Goal: Task Accomplishment & Management: Manage account settings

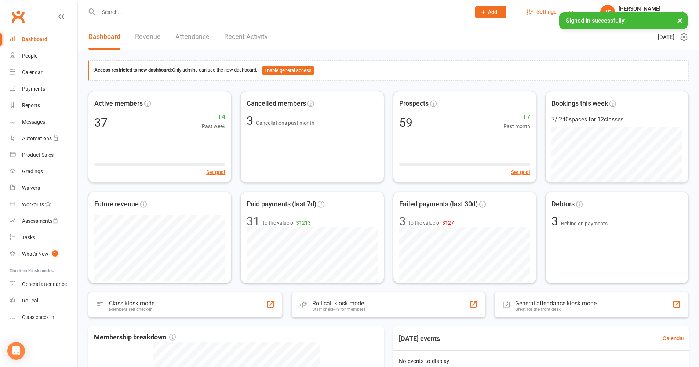
click at [556, 14] on span "Settings" at bounding box center [546, 12] width 20 height 17
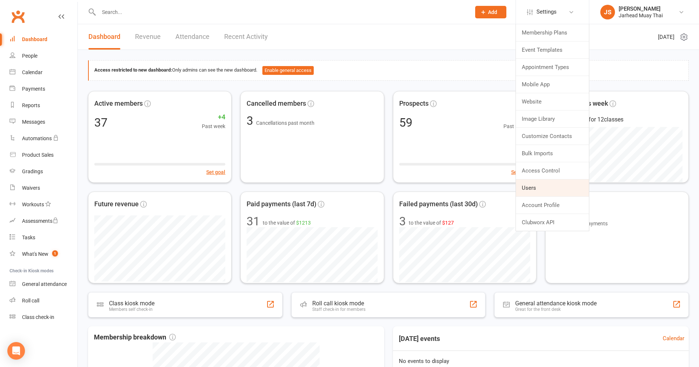
click at [542, 185] on link "Users" at bounding box center [552, 187] width 73 height 17
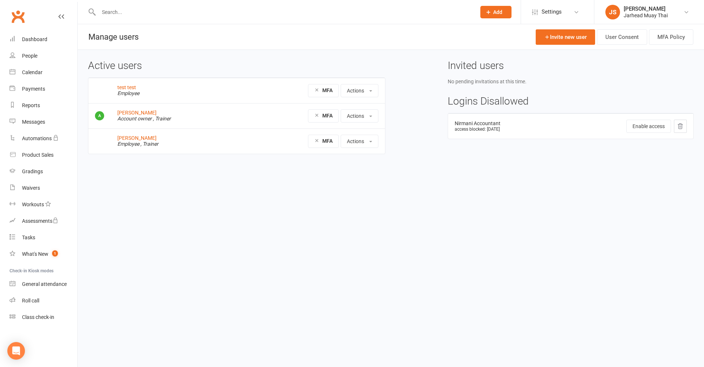
click at [682, 125] on icon at bounding box center [680, 125] width 5 height 5
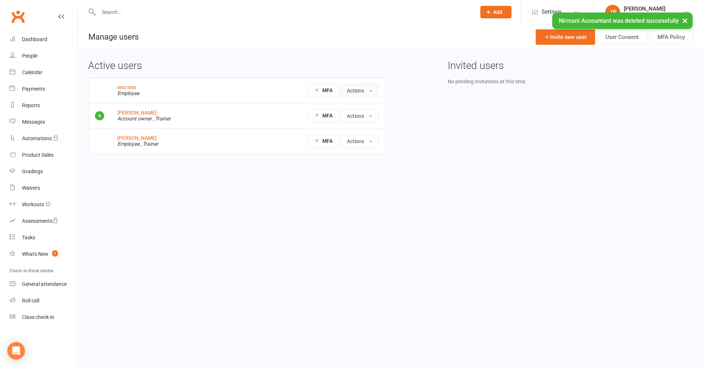
click at [367, 91] on button "Actions" at bounding box center [360, 90] width 38 height 13
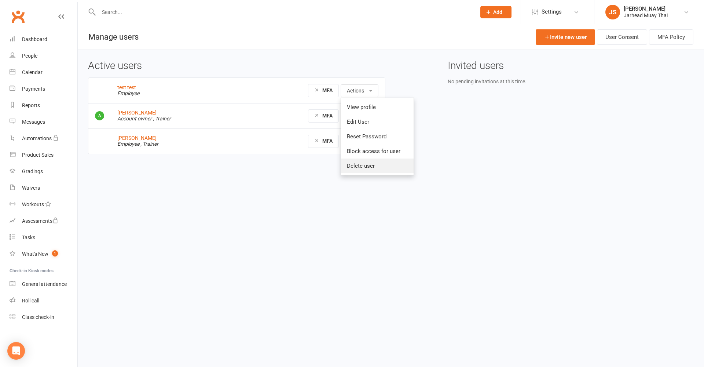
click at [361, 165] on link "Delete user" at bounding box center [377, 165] width 73 height 15
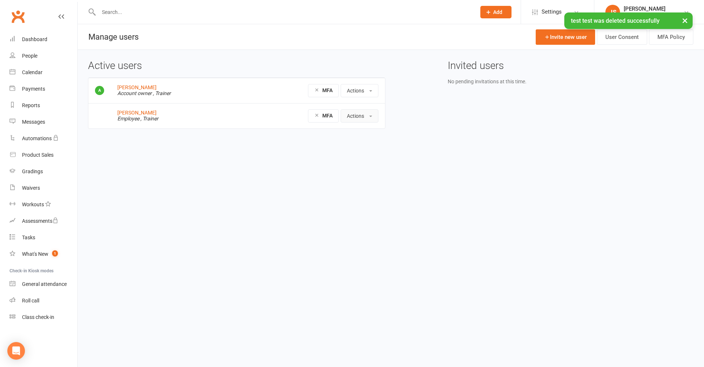
click at [368, 119] on button "Actions" at bounding box center [360, 115] width 38 height 13
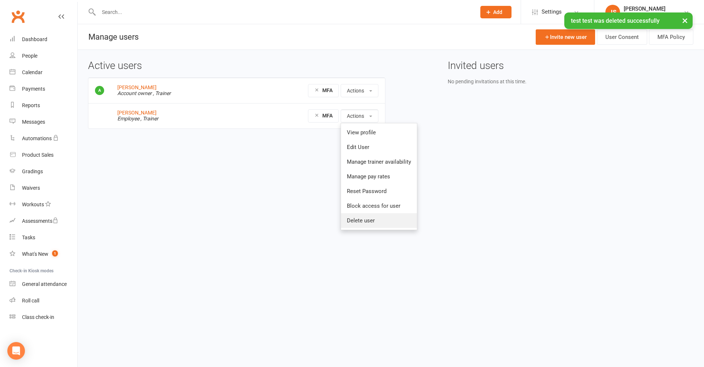
click at [365, 221] on link "Delete user" at bounding box center [379, 220] width 76 height 15
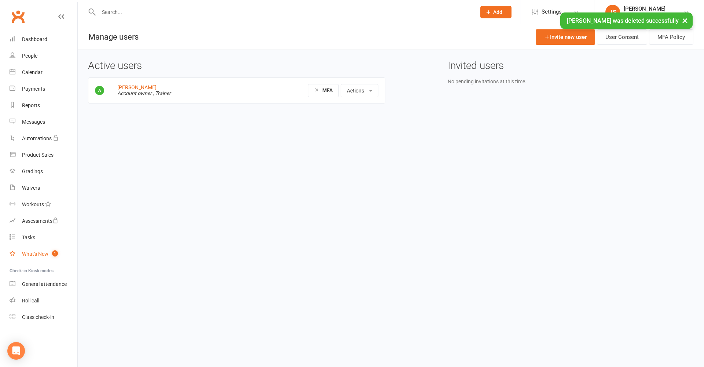
click at [40, 255] on div "What's New" at bounding box center [35, 254] width 26 height 6
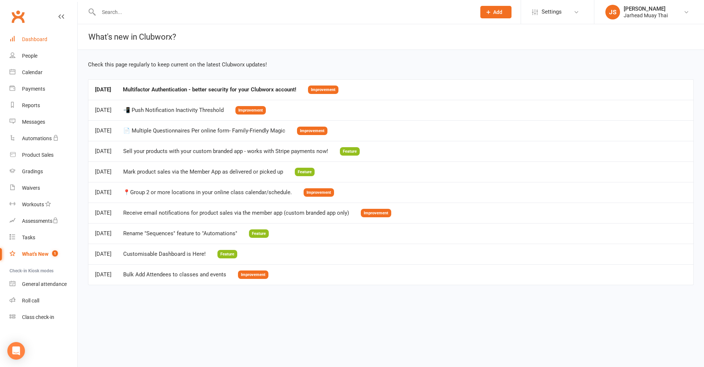
click at [30, 36] on div "Dashboard" at bounding box center [34, 39] width 25 height 6
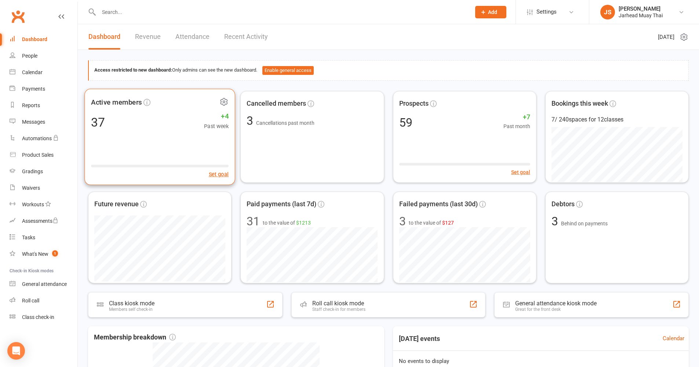
scroll to position [134, 0]
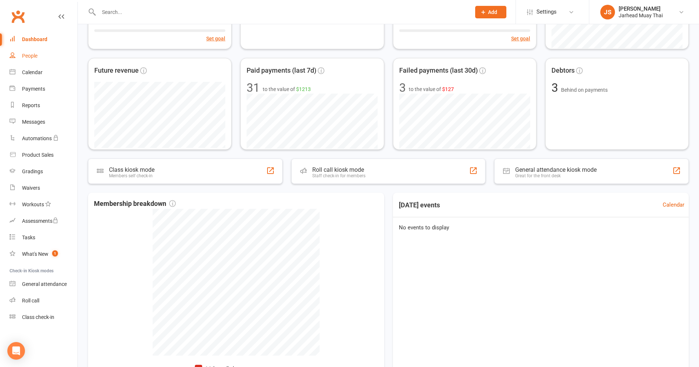
click at [34, 56] on div "People" at bounding box center [29, 56] width 15 height 6
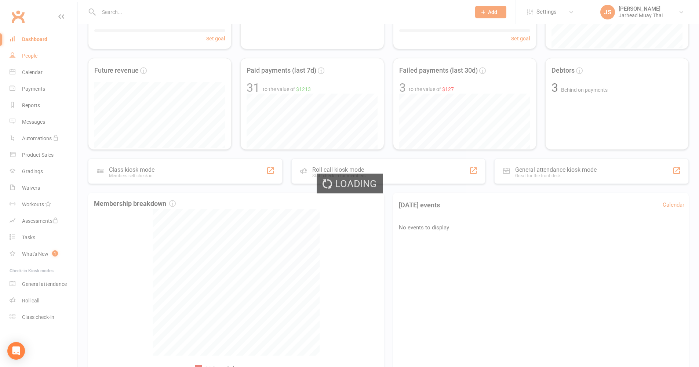
select select "100"
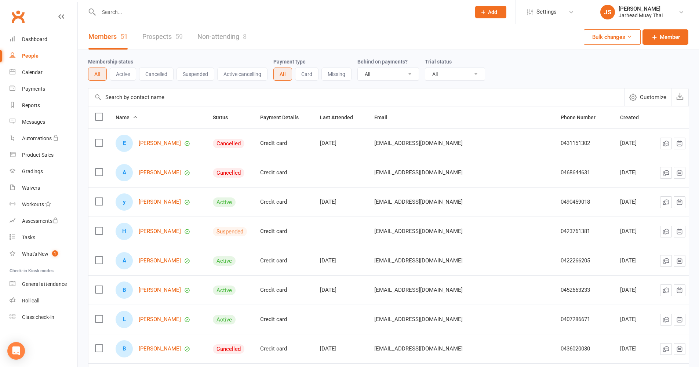
click at [120, 75] on button "Active" at bounding box center [123, 74] width 26 height 13
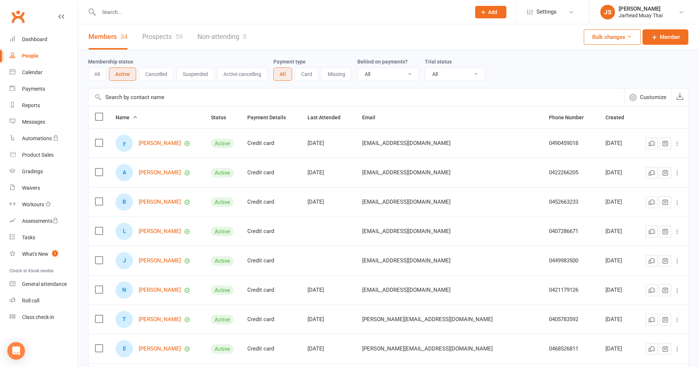
click at [140, 101] on input "text" at bounding box center [356, 97] width 536 height 18
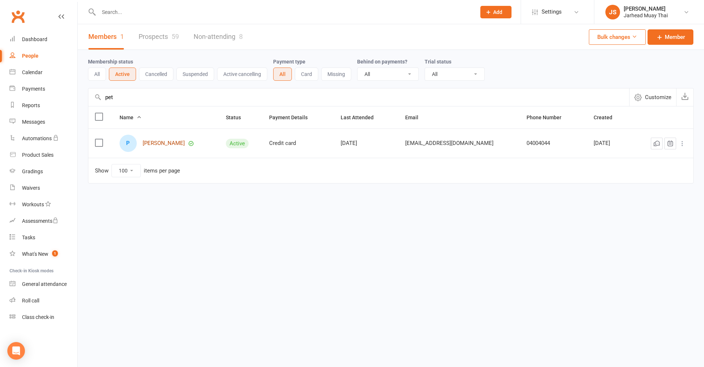
type input "pet"
click at [159, 143] on link "Pete Macevski" at bounding box center [164, 143] width 42 height 6
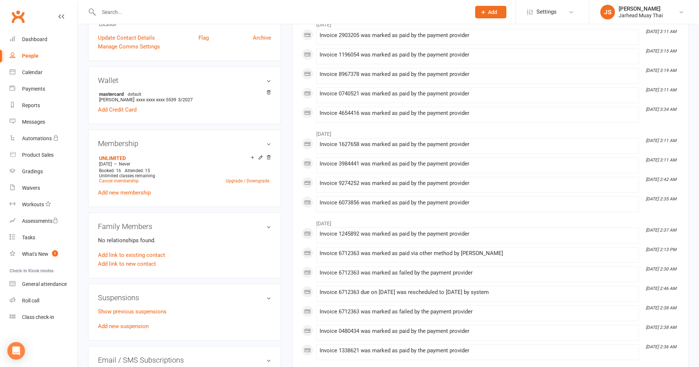
scroll to position [240, 0]
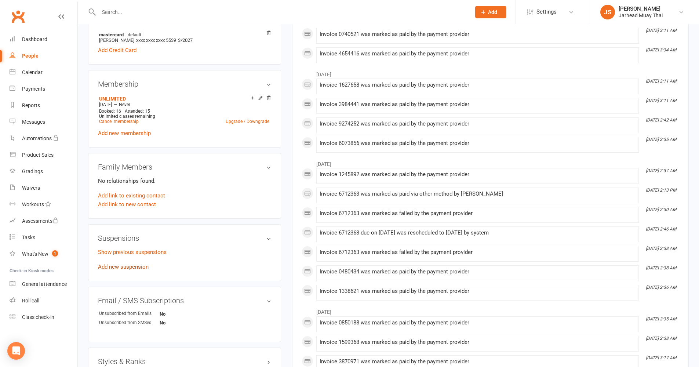
click at [126, 267] on link "Add new suspension" at bounding box center [123, 266] width 51 height 7
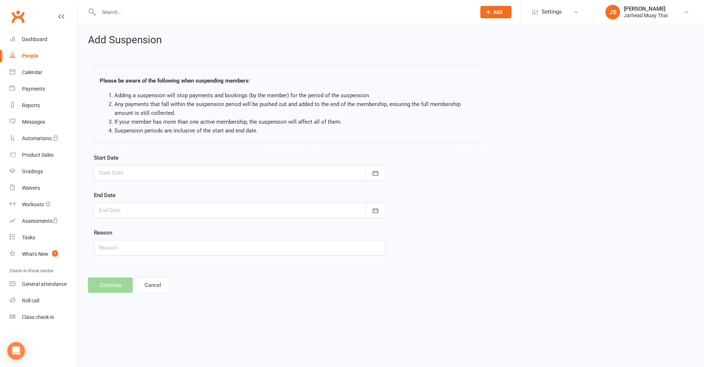
click at [134, 172] on div at bounding box center [240, 172] width 292 height 15
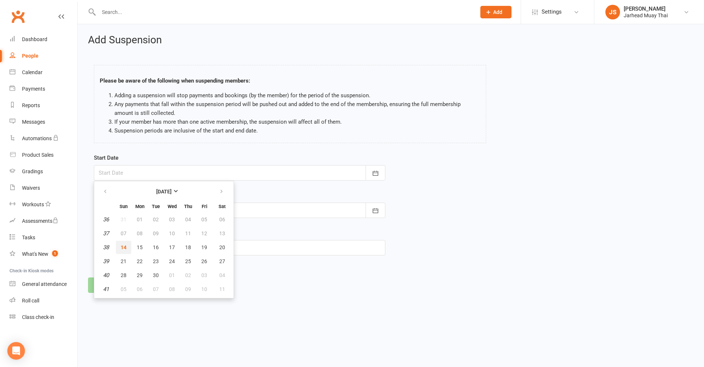
click at [128, 245] on button "14" at bounding box center [123, 247] width 15 height 13
type input "14 Sep 2025"
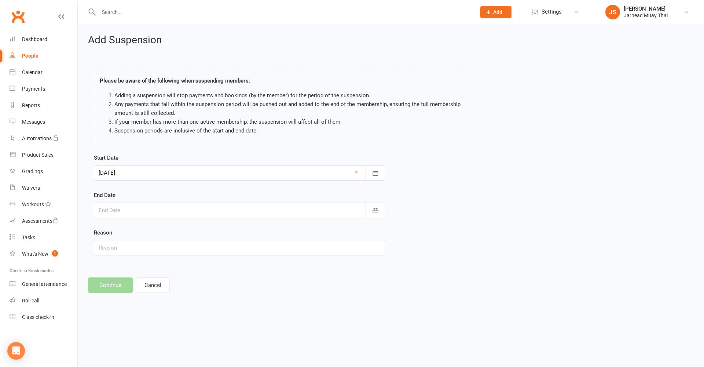
click at [109, 208] on div at bounding box center [240, 210] width 292 height 15
click at [221, 229] on icon "button" at bounding box center [221, 229] width 5 height 6
click at [125, 311] on span "26" at bounding box center [124, 313] width 6 height 6
type input "26 Oct 2025"
click at [120, 245] on input "text" at bounding box center [240, 247] width 292 height 15
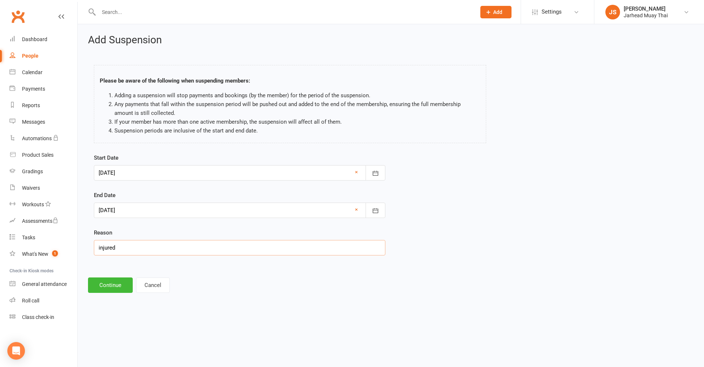
type input "injured"
drag, startPoint x: 102, startPoint y: 292, endPoint x: 106, endPoint y: 289, distance: 6.0
click at [102, 292] on div "Add Suspension Please be aware of the following when suspending members: Adding…" at bounding box center [391, 163] width 627 height 279
click at [108, 288] on button "Continue" at bounding box center [110, 284] width 45 height 15
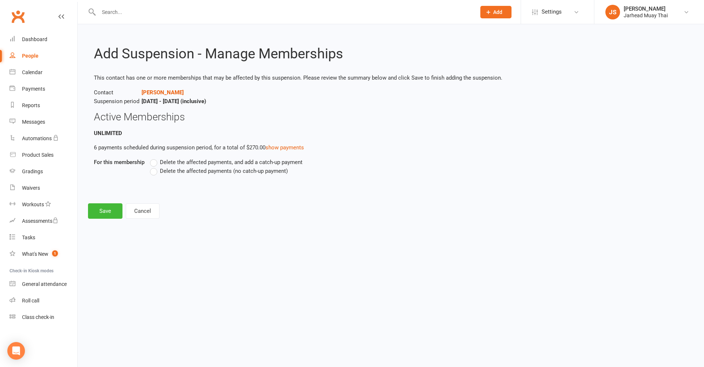
click at [154, 158] on label "Delete the affected payments, and add a catch-up payment" at bounding box center [226, 162] width 153 height 9
click at [154, 158] on input "Delete the affected payments, and add a catch-up payment" at bounding box center [152, 158] width 5 height 0
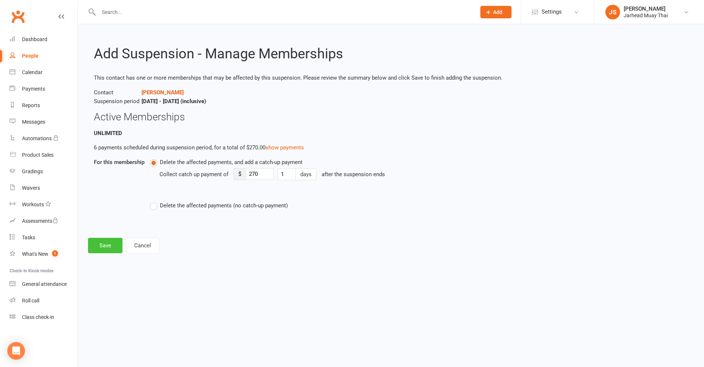
click at [103, 245] on button "Save" at bounding box center [105, 245] width 34 height 15
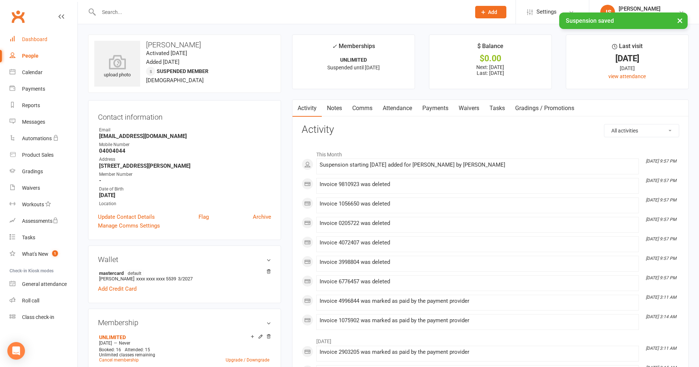
click at [45, 40] on div "Dashboard" at bounding box center [34, 39] width 25 height 6
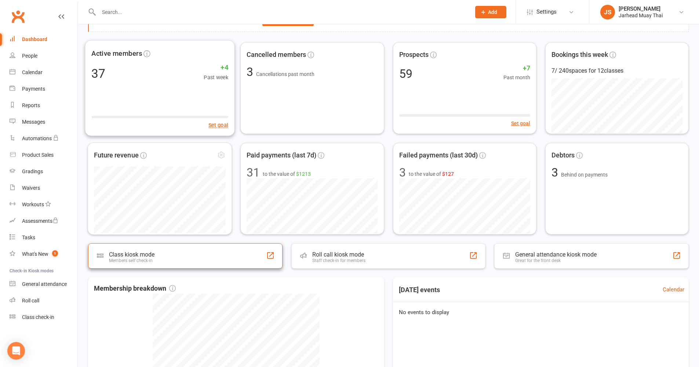
scroll to position [109, 0]
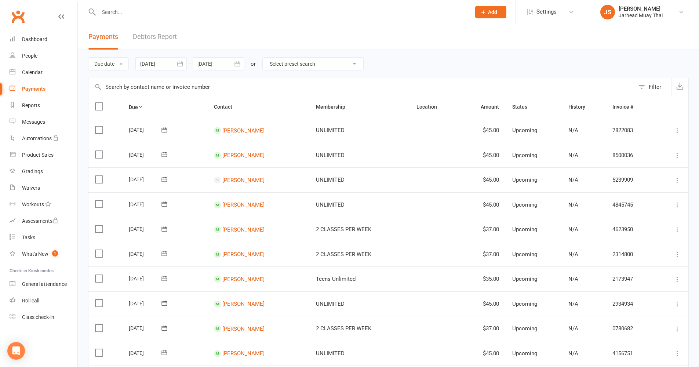
click at [161, 64] on div at bounding box center [160, 63] width 51 height 13
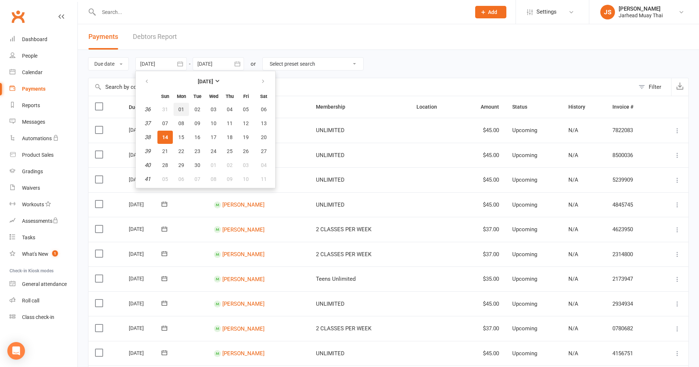
click at [181, 107] on span "01" at bounding box center [181, 109] width 6 height 6
type input "01 Sep 2025"
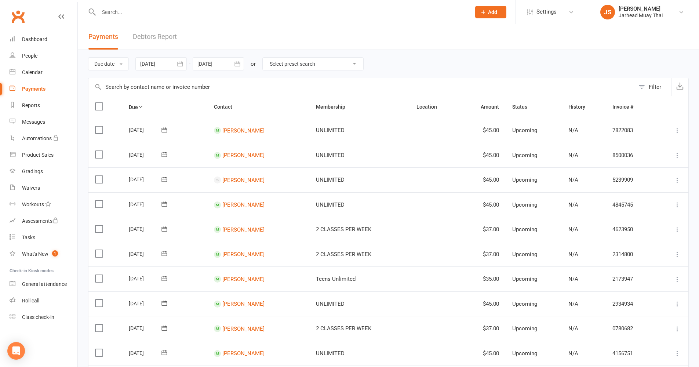
click at [216, 66] on div at bounding box center [218, 63] width 51 height 13
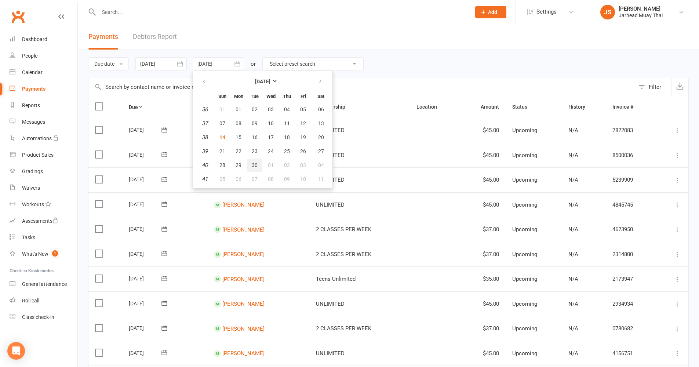
click at [258, 167] on span "30" at bounding box center [255, 165] width 6 height 6
type input "30 Sep 2025"
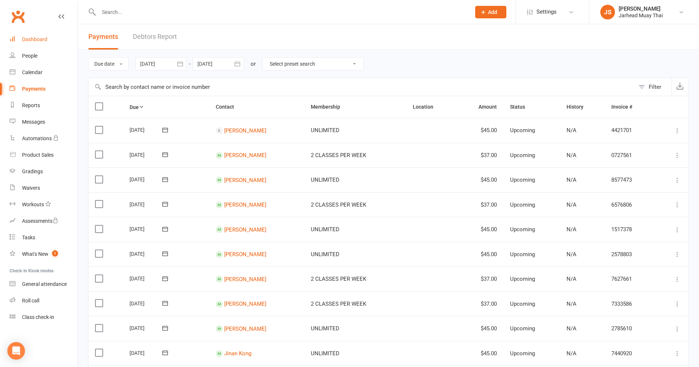
click at [36, 44] on link "Dashboard" at bounding box center [44, 39] width 68 height 17
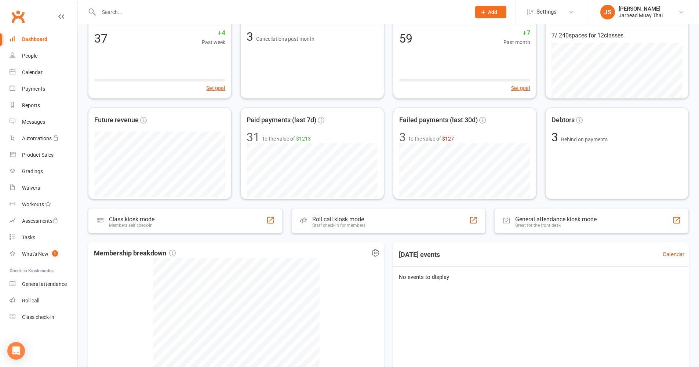
scroll to position [15, 0]
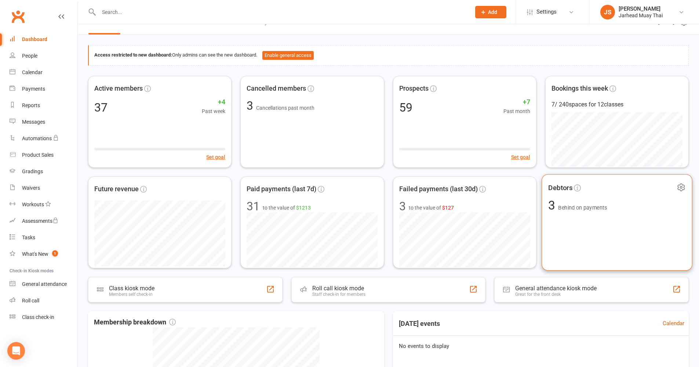
click at [574, 217] on div "Debtors 3 Behind on payments" at bounding box center [617, 222] width 151 height 96
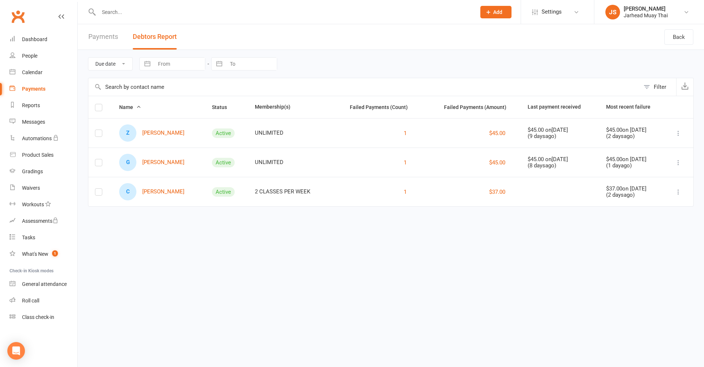
drag, startPoint x: 608, startPoint y: 160, endPoint x: 623, endPoint y: 162, distance: 15.2
click at [612, 161] on div "$45.00 on Sep 13, 2025" at bounding box center [633, 159] width 55 height 6
click at [613, 166] on div "( 1 day ago)" at bounding box center [633, 166] width 55 height 6
drag, startPoint x: 261, startPoint y: 192, endPoint x: 284, endPoint y: 192, distance: 22.4
click at [283, 192] on div "2 CLASSES PER WEEK" at bounding box center [289, 192] width 68 height 6
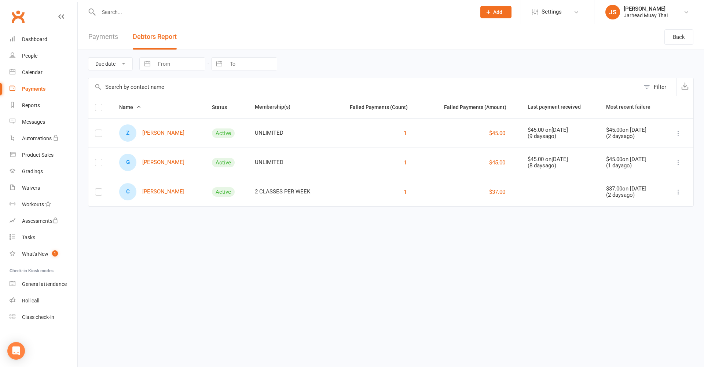
click at [259, 227] on html "Prospect Member Non-attending contact Class / event Appointment Grading event T…" at bounding box center [352, 113] width 704 height 227
click at [41, 40] on div "Dashboard" at bounding box center [34, 39] width 25 height 6
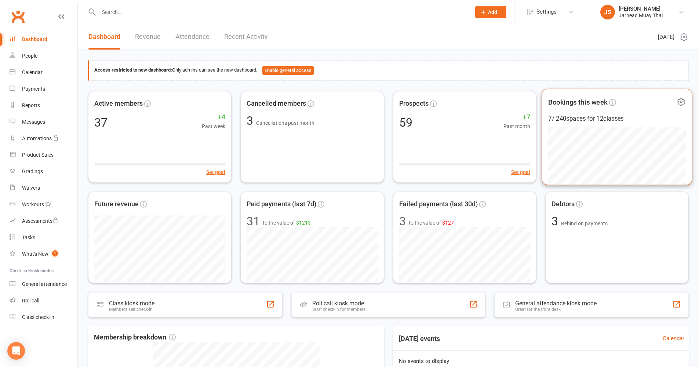
click at [574, 100] on span "Bookings this week" at bounding box center [577, 101] width 59 height 11
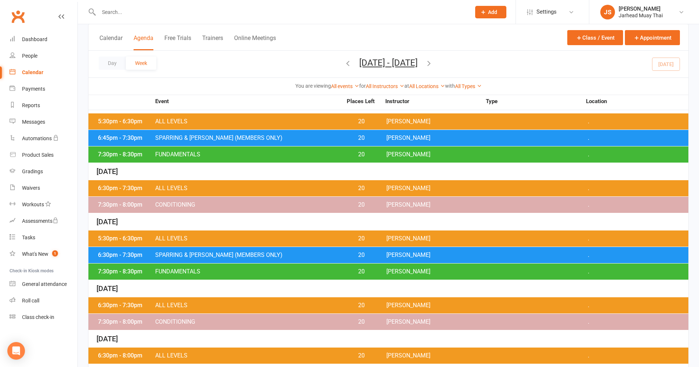
scroll to position [108, 0]
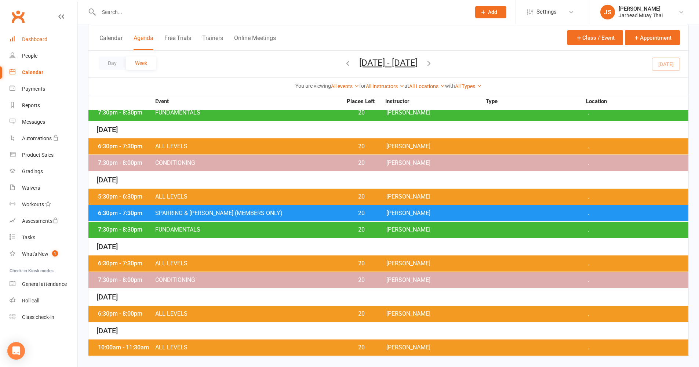
click at [34, 43] on link "Dashboard" at bounding box center [44, 39] width 68 height 17
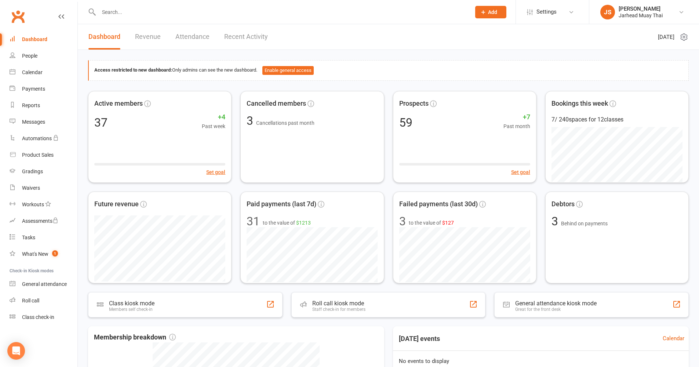
click at [149, 45] on link "Revenue" at bounding box center [148, 36] width 26 height 25
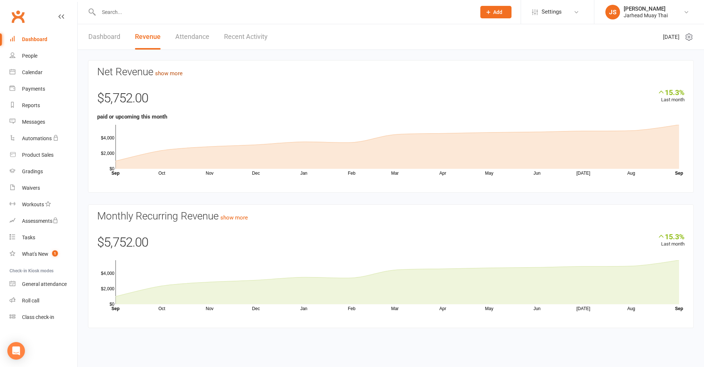
click at [173, 72] on link "show more" at bounding box center [169, 73] width 28 height 7
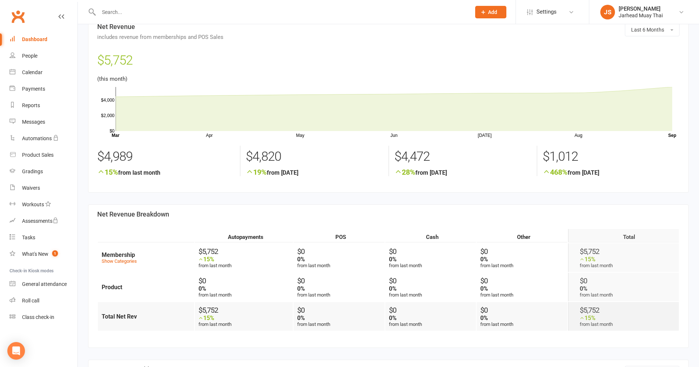
scroll to position [72, 0]
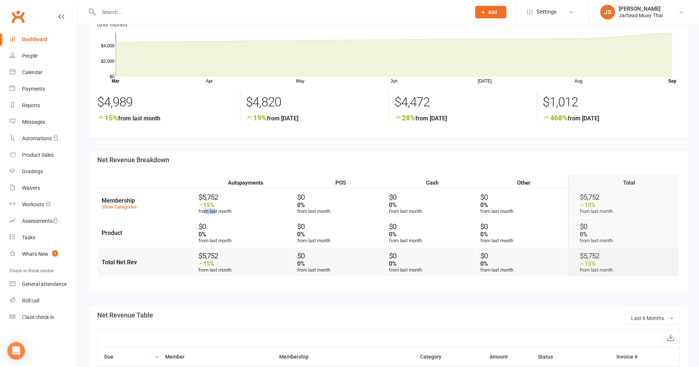
drag, startPoint x: 204, startPoint y: 210, endPoint x: 227, endPoint y: 211, distance: 23.5
click at [222, 211] on div "15% from last month" at bounding box center [245, 207] width 94 height 12
click at [226, 211] on div "15% from last month" at bounding box center [245, 207] width 94 height 12
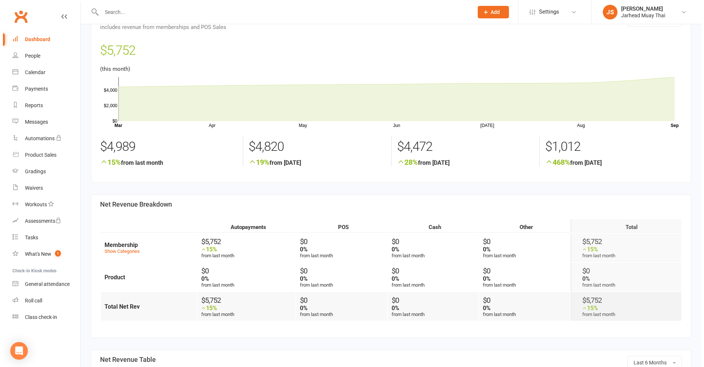
scroll to position [0, 0]
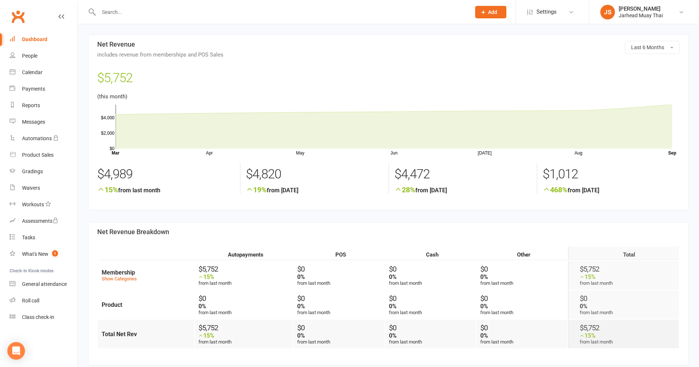
click at [26, 39] on div "Dashboard" at bounding box center [34, 39] width 25 height 6
